Goal: Check status: Check status

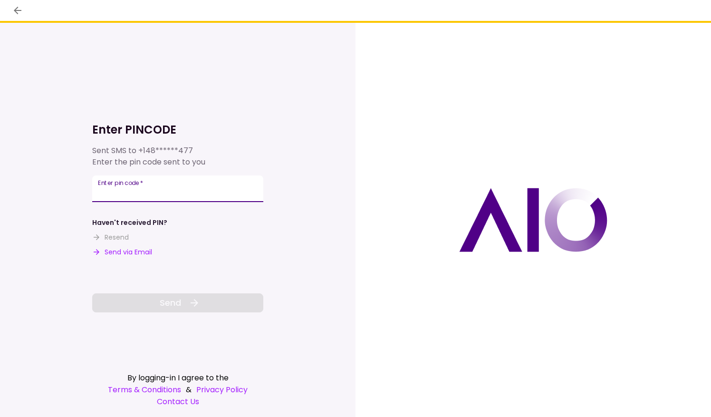
click at [155, 192] on input "Enter pin code   *" at bounding box center [177, 188] width 171 height 27
type input "******"
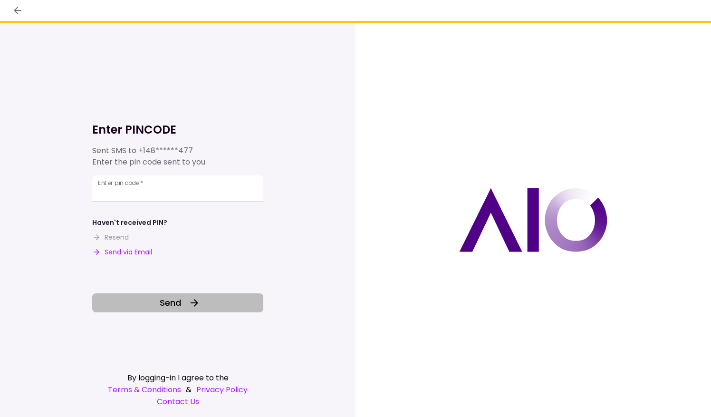
click at [196, 311] on button "Send" at bounding box center [177, 302] width 171 height 19
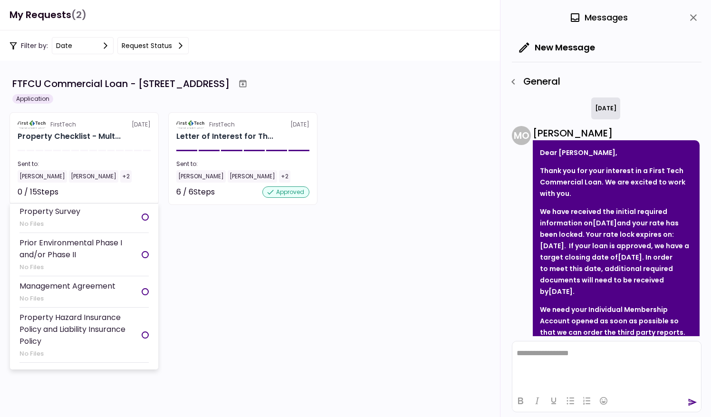
scroll to position [366, 0]
click at [120, 177] on div "+2" at bounding box center [125, 176] width 11 height 12
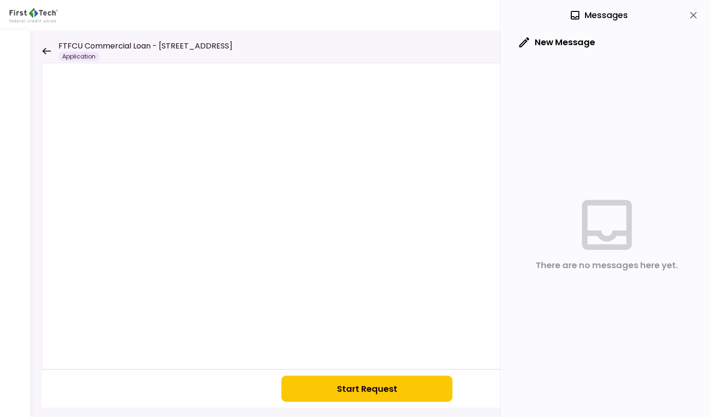
click at [48, 52] on icon at bounding box center [46, 51] width 9 height 7
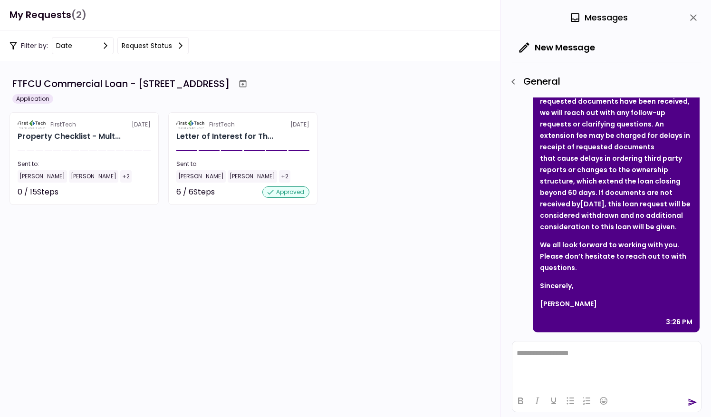
scroll to position [365, 0]
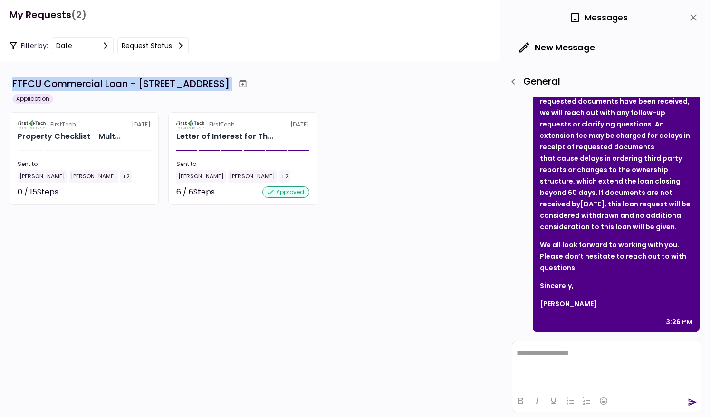
drag, startPoint x: 12, startPoint y: 82, endPoint x: 364, endPoint y: 104, distance: 352.0
click at [352, 104] on div "FTFCU Commercial Loan - [STREET_ADDRESS] Application FirstTech [DATE] Property …" at bounding box center [356, 140] width 692 height 130
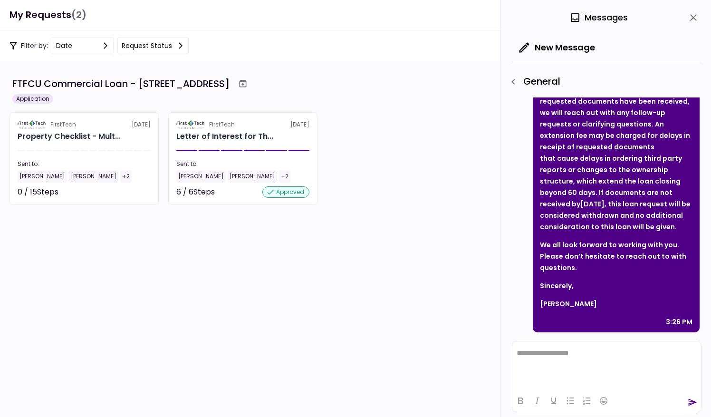
click at [352, 255] on section "FTFCU Commercial Loan - [STREET_ADDRESS] Application FirstTech [DATE] Property …" at bounding box center [355, 239] width 711 height 356
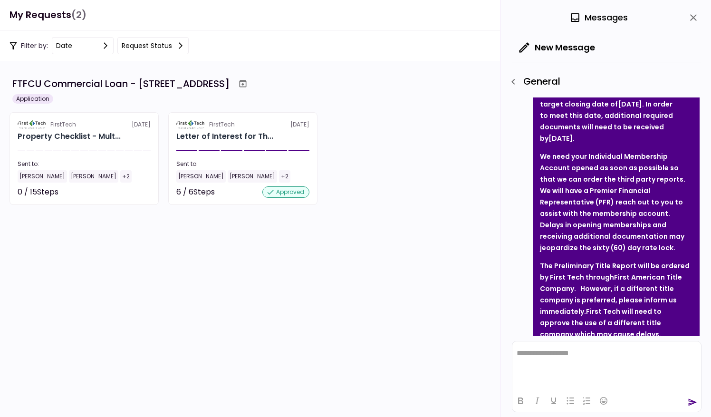
scroll to position [153, 0]
